Goal: Task Accomplishment & Management: Complete application form

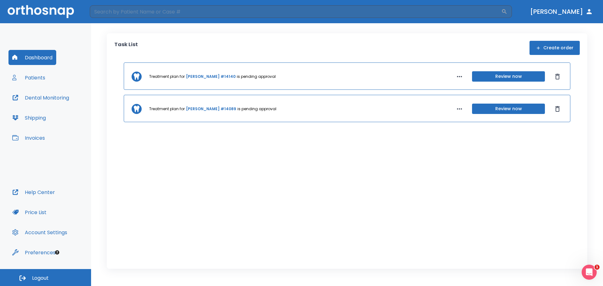
click at [560, 44] on button "Create order" at bounding box center [554, 48] width 50 height 14
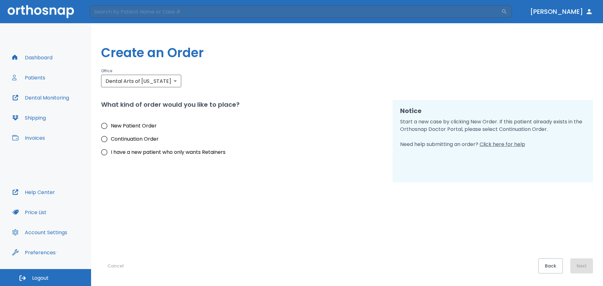
click at [134, 122] on span "New Patient Order" at bounding box center [134, 126] width 46 height 8
click at [111, 122] on input "New Patient Order" at bounding box center [104, 125] width 13 height 13
radio input "true"
click at [173, 85] on body "​ [PERSON_NAME] Dashboard Patients Dental Monitoring Shipping Invoices Help Cen…" at bounding box center [301, 143] width 603 height 286
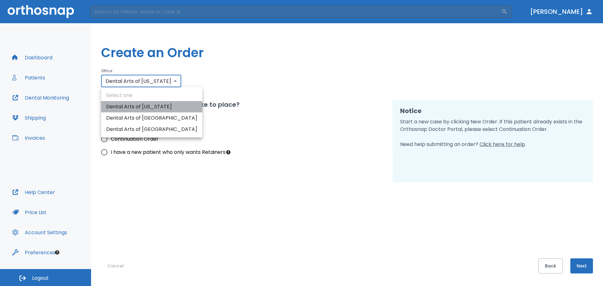
click at [166, 105] on li "Dental Arts of [US_STATE]" at bounding box center [151, 106] width 101 height 11
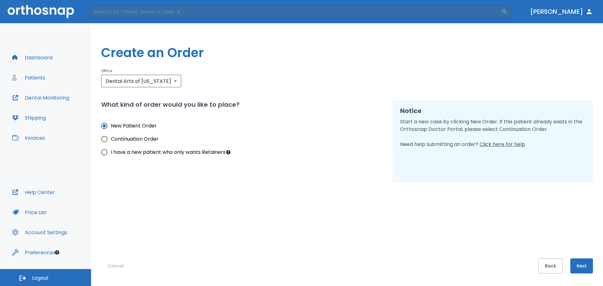
click at [582, 257] on div "Cancel Back Next" at bounding box center [347, 227] width 492 height 91
click at [583, 262] on button "Next" at bounding box center [581, 265] width 23 height 15
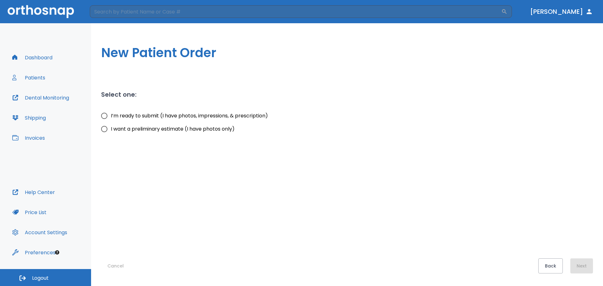
click at [236, 115] on span "I’m ready to submit (I have photos, impressions, & prescription)" at bounding box center [189, 116] width 157 height 8
click at [111, 115] on input "I’m ready to submit (I have photos, impressions, & prescription)" at bounding box center [104, 115] width 13 height 13
radio input "true"
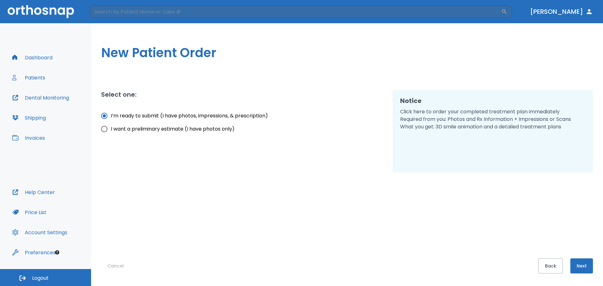
click at [582, 267] on button "Next" at bounding box center [581, 265] width 23 height 15
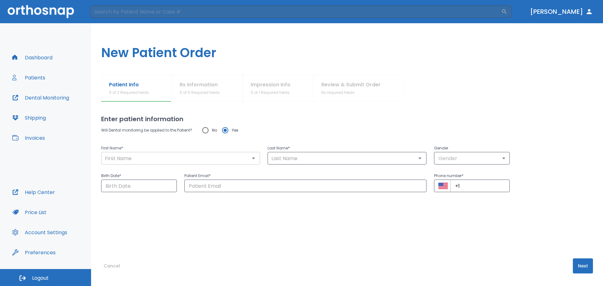
click at [202, 160] on input "text" at bounding box center [180, 158] width 155 height 9
click at [243, 160] on input "text" at bounding box center [180, 158] width 155 height 9
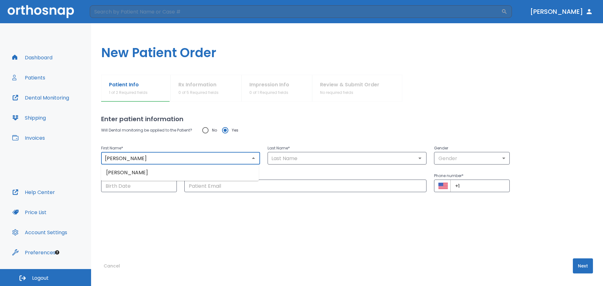
type input "[PERSON_NAME]"
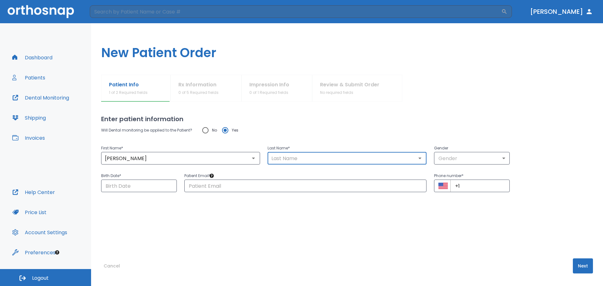
click at [284, 157] on input "text" at bounding box center [346, 158] width 155 height 9
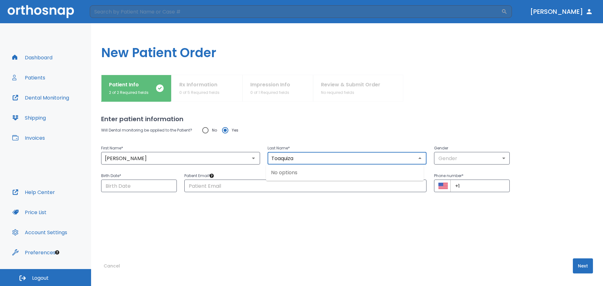
type input "Toaquiza"
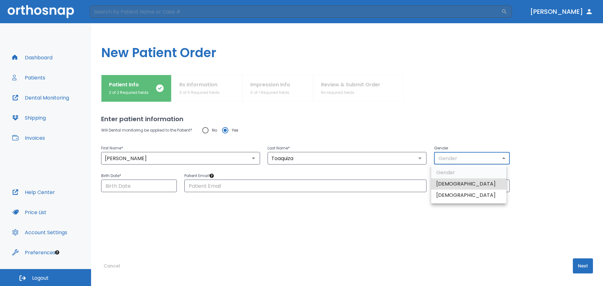
click at [455, 160] on body "​ [PERSON_NAME] Dashboard Patients Dental Monitoring Shipping Invoices Help Cen…" at bounding box center [301, 143] width 603 height 286
click at [454, 192] on li "[DEMOGRAPHIC_DATA]" at bounding box center [468, 195] width 75 height 11
type input "0"
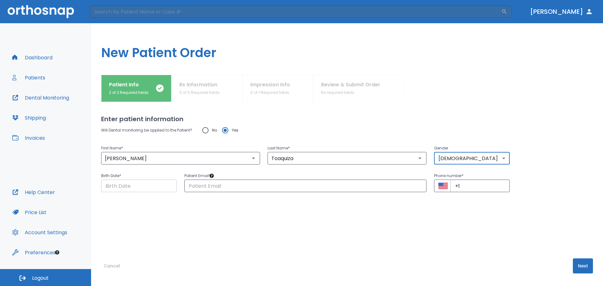
click at [152, 182] on input "Choose date" at bounding box center [139, 186] width 76 height 13
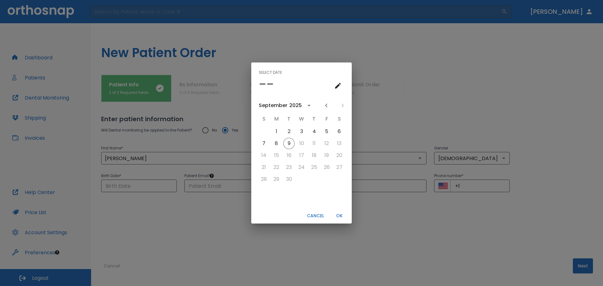
click at [285, 104] on div "September" at bounding box center [273, 106] width 29 height 8
click at [307, 106] on icon "year view is open, switch to calendar view" at bounding box center [308, 106] width 3 height 2
click at [309, 107] on icon "calendar view is open, switch to year view" at bounding box center [309, 106] width 8 height 8
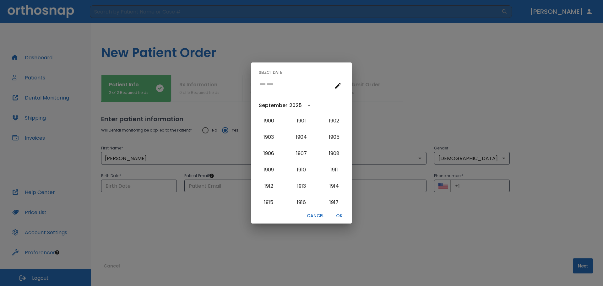
scroll to position [630, 0]
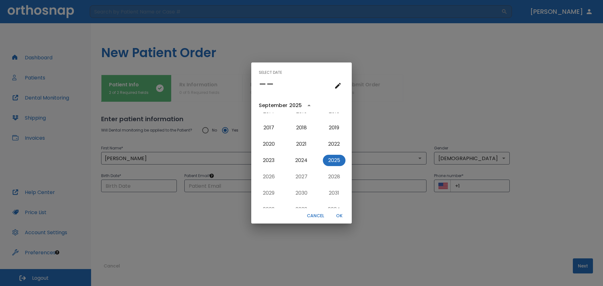
drag, startPoint x: 298, startPoint y: 82, endPoint x: 265, endPoint y: 87, distance: 33.1
click at [294, 83] on div "––" at bounding box center [301, 84] width 85 height 13
click at [265, 85] on h4 "––" at bounding box center [266, 84] width 15 height 13
drag, startPoint x: 265, startPoint y: 84, endPoint x: 274, endPoint y: 86, distance: 9.4
click at [271, 86] on h4 "––" at bounding box center [266, 84] width 15 height 13
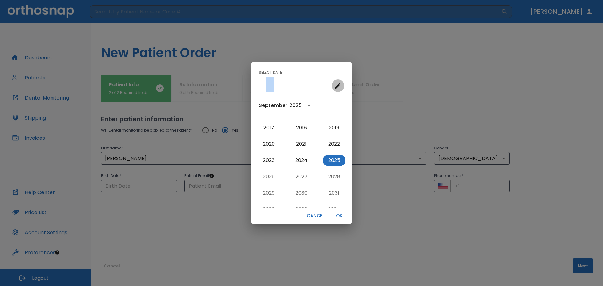
click at [333, 86] on button "calendar view is open, go to text input view" at bounding box center [338, 85] width 13 height 13
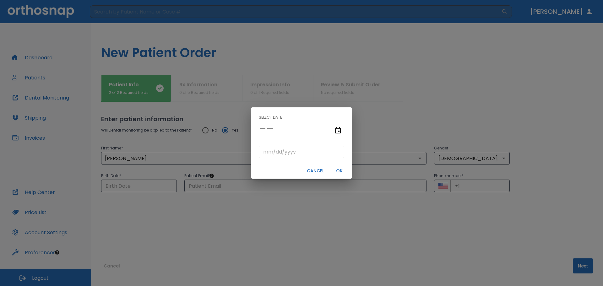
drag, startPoint x: 300, startPoint y: 154, endPoint x: 291, endPoint y: 152, distance: 9.7
click at [300, 154] on input "tel" at bounding box center [301, 152] width 85 height 13
type input "08/02/"
type input "08/02/0002"
type input "08/02/2"
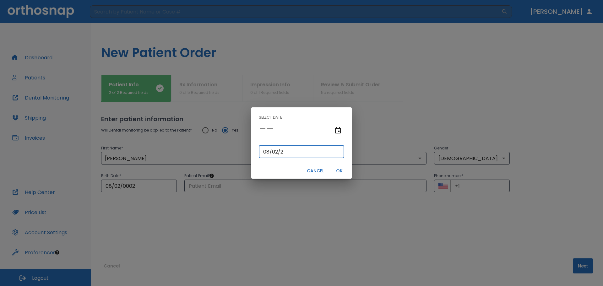
type input "08/02/0020"
type input "[DATE]"
type input "08/02/0200"
type input "08/02/200"
type input "[DATE]"
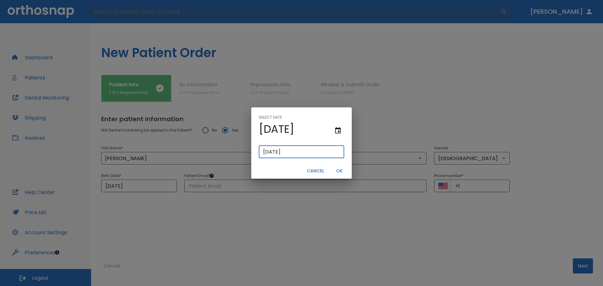
type input "[DATE]"
click at [342, 169] on button "OK" at bounding box center [339, 171] width 20 height 10
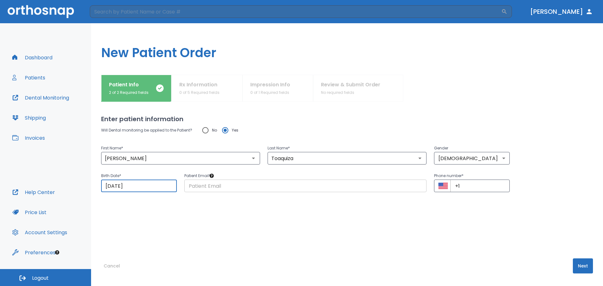
click at [279, 182] on input "text" at bounding box center [305, 186] width 242 height 13
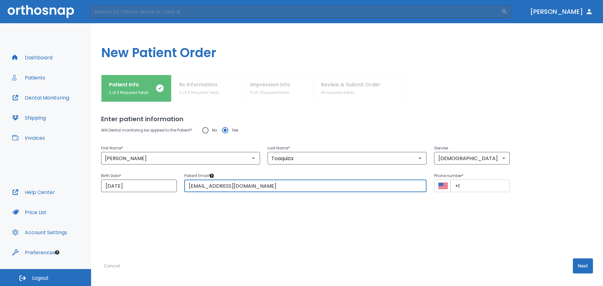
type input "[EMAIL_ADDRESS][DOMAIN_NAME]"
click at [463, 186] on input "+1" at bounding box center [479, 186] width 59 height 13
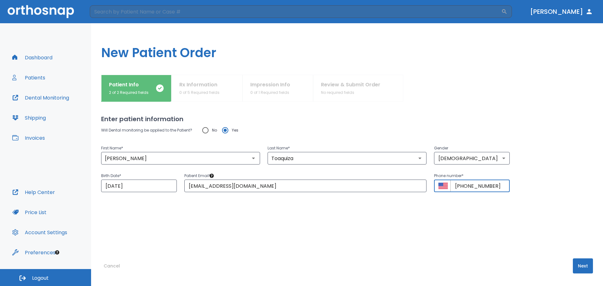
type input "[PHONE_NUMBER]"
drag, startPoint x: 588, startPoint y: 279, endPoint x: 585, endPoint y: 270, distance: 8.9
click at [588, 279] on div "Cancel Next" at bounding box center [347, 272] width 492 height 28
click at [583, 268] on button "Next" at bounding box center [583, 265] width 20 height 15
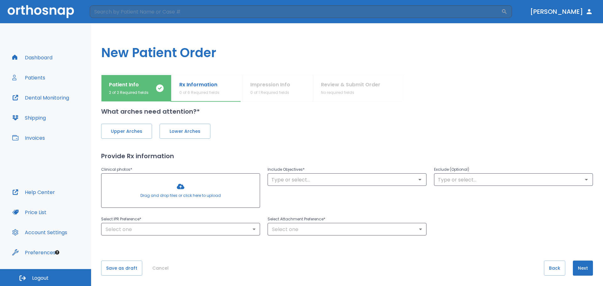
scroll to position [10, 0]
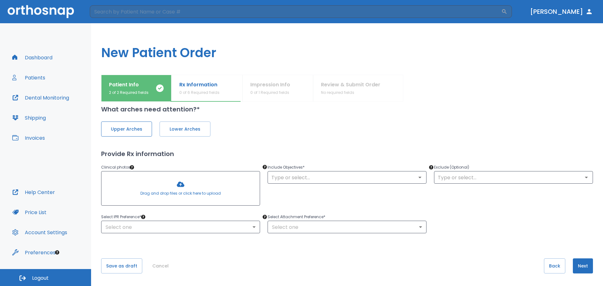
click at [146, 131] on button "Upper Arches" at bounding box center [126, 129] width 51 height 15
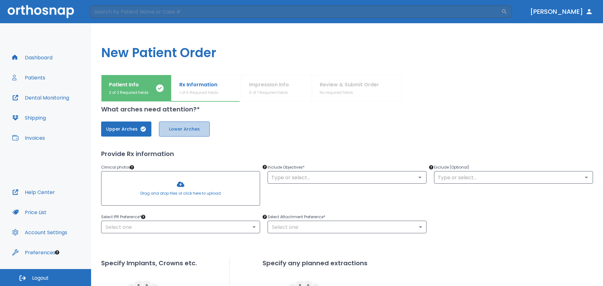
click at [191, 126] on span "Lower Arches" at bounding box center [184, 129] width 38 height 7
click at [316, 178] on input "text" at bounding box center [346, 177] width 155 height 9
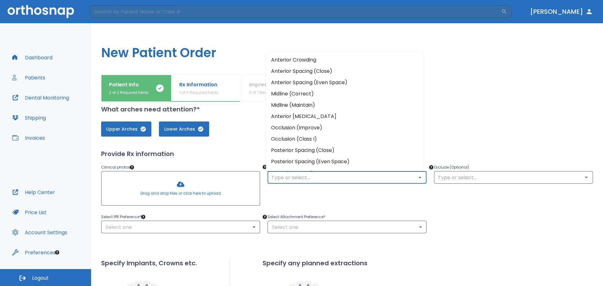
click at [311, 60] on li "Anterior Crowding" at bounding box center [345, 59] width 158 height 11
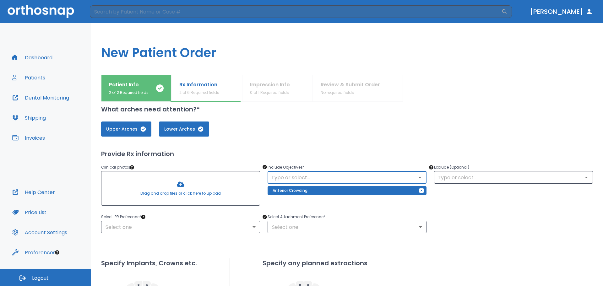
click at [351, 176] on input "text" at bounding box center [346, 177] width 155 height 9
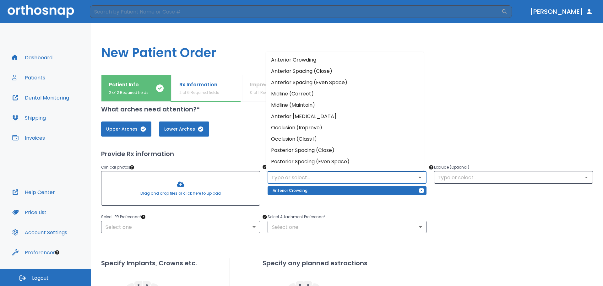
scroll to position [31, 0]
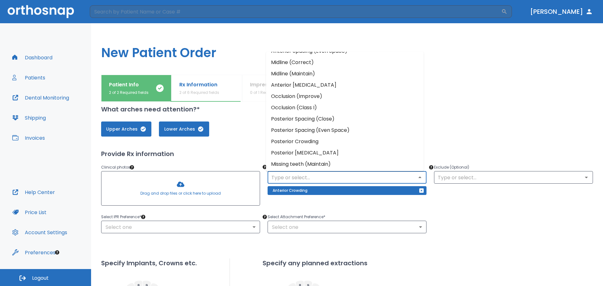
click at [339, 139] on li "Posterior Crowding" at bounding box center [345, 141] width 158 height 11
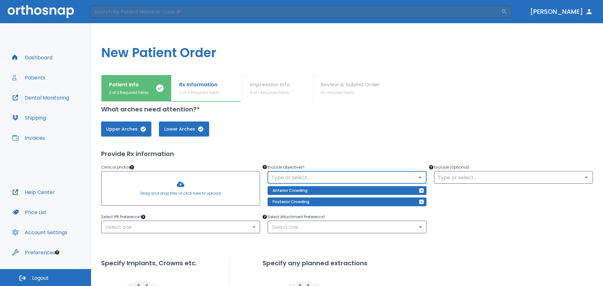
click at [334, 172] on div "​" at bounding box center [347, 177] width 159 height 13
click at [420, 175] on icon "Open" at bounding box center [420, 178] width 8 height 8
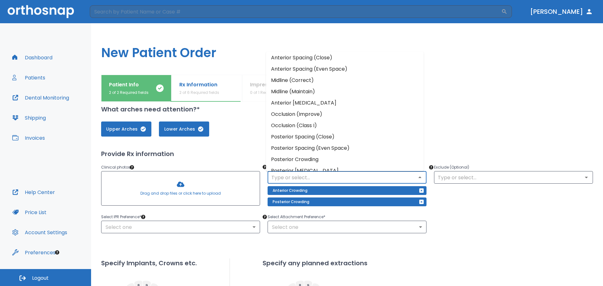
scroll to position [0, 0]
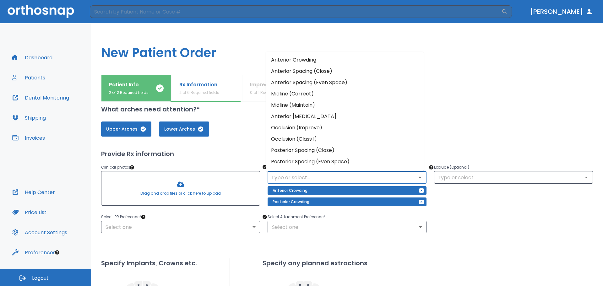
click at [482, 209] on div "Select IPR Preference * Select one ​ Select Attachment Preference * Select one ​" at bounding box center [343, 220] width 499 height 28
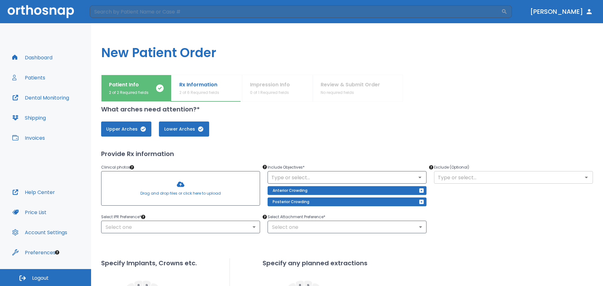
click at [456, 175] on input "text" at bounding box center [513, 177] width 155 height 9
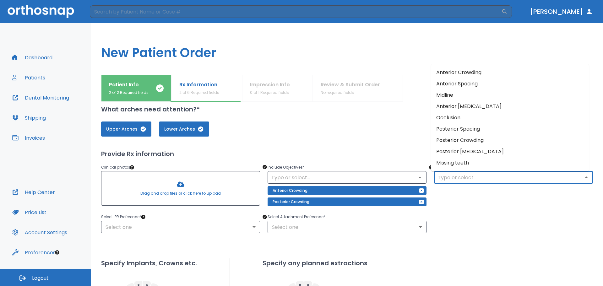
click at [505, 208] on div "Exclude (Optional) ​" at bounding box center [509, 182] width 166 height 52
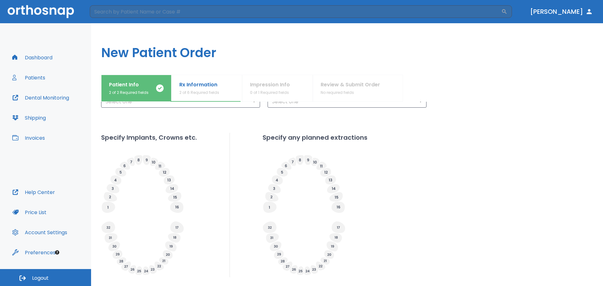
scroll to position [73, 0]
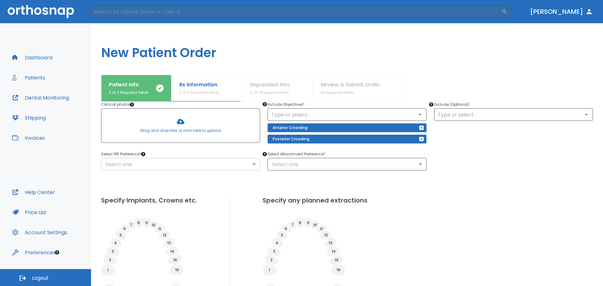
click at [233, 161] on body "​ [PERSON_NAME] Dashboard Patients Dental Monitoring Shipping Invoices Help Cen…" at bounding box center [301, 143] width 603 height 286
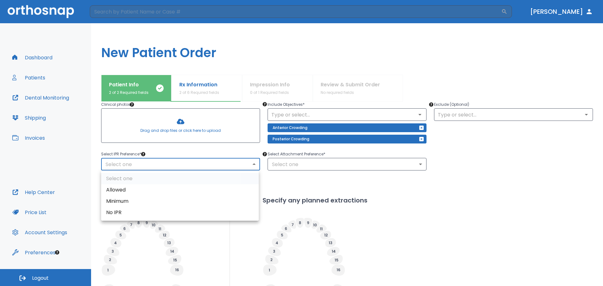
click at [206, 189] on li "Allowed" at bounding box center [180, 189] width 158 height 11
type input "1"
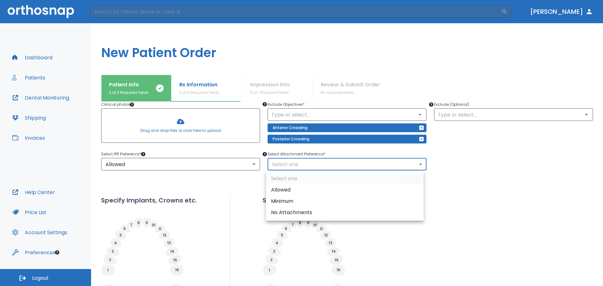
click at [284, 164] on body "​ [PERSON_NAME] Dashboard Patients Dental Monitoring Shipping Invoices Help Cen…" at bounding box center [301, 143] width 603 height 286
click at [288, 187] on li "Allowed" at bounding box center [345, 189] width 158 height 11
type input "1"
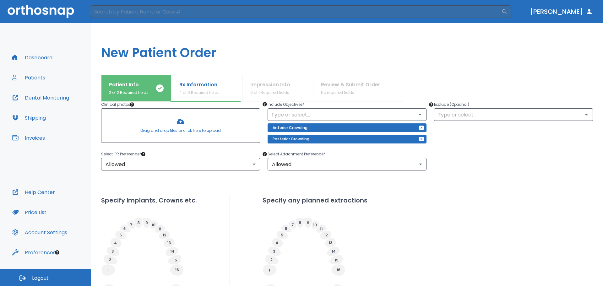
drag, startPoint x: 512, startPoint y: 186, endPoint x: 505, endPoint y: 185, distance: 7.9
click at [512, 186] on div "Upper Arches Lower Arches Provide Rx information Clinical photos * Drag and dro…" at bounding box center [347, 195] width 492 height 289
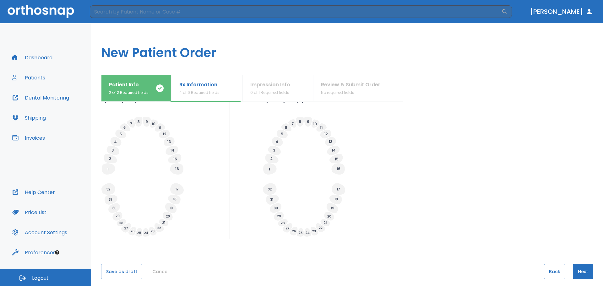
scroll to position [179, 0]
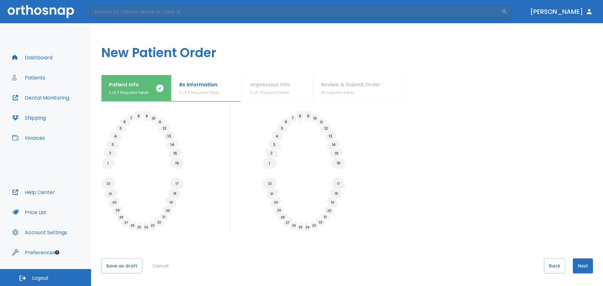
click at [573, 264] on button "Next" at bounding box center [583, 265] width 20 height 15
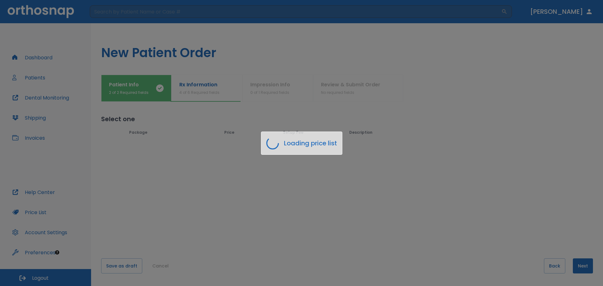
scroll to position [0, 0]
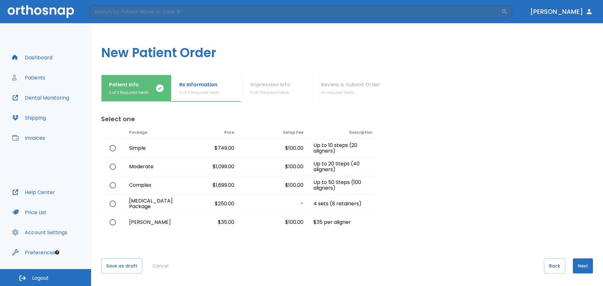
click at [203, 152] on div "$749.00" at bounding box center [204, 148] width 69 height 18
drag, startPoint x: 164, startPoint y: 152, endPoint x: 120, endPoint y: 155, distance: 43.4
click at [160, 153] on div "Simple" at bounding box center [147, 148] width 46 height 18
click at [111, 149] on input "radio" at bounding box center [112, 148] width 13 height 13
radio input "true"
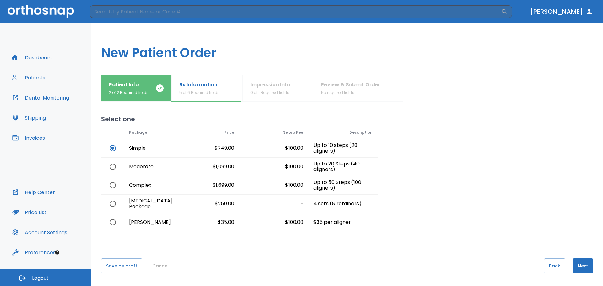
click at [582, 266] on button "Next" at bounding box center [583, 265] width 20 height 15
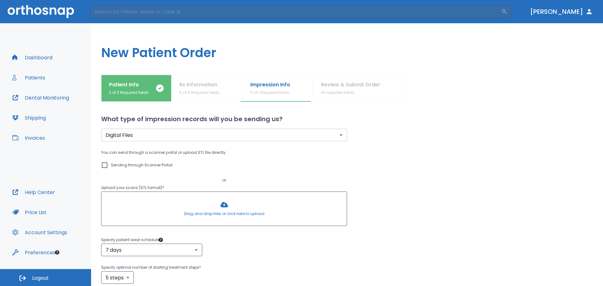
click at [130, 166] on p "Sending through Scanner Portal" at bounding box center [142, 165] width 62 height 8
click at [108, 166] on input "Sending through Scanner Portal" at bounding box center [105, 165] width 8 height 8
checkbox input "true"
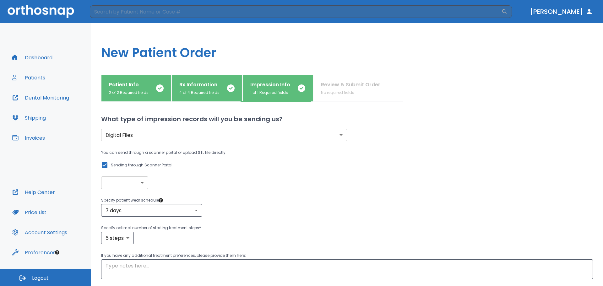
scroll to position [46, 0]
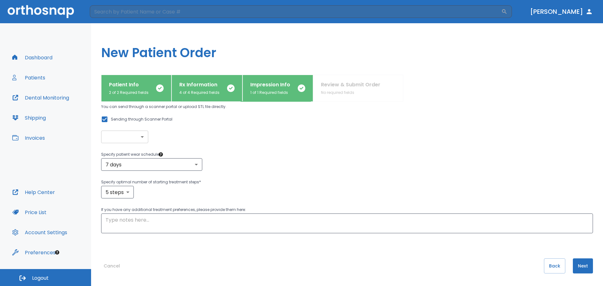
click at [586, 261] on button "Next" at bounding box center [583, 265] width 20 height 15
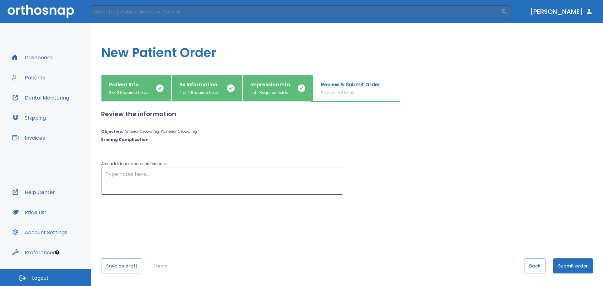
scroll to position [0, 0]
click at [586, 261] on button "Submit order" at bounding box center [573, 265] width 40 height 15
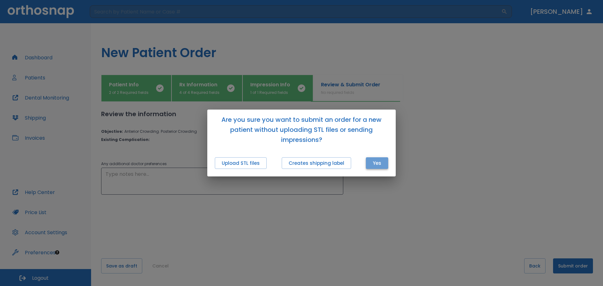
click at [378, 166] on button "Yes" at bounding box center [377, 163] width 22 height 12
